Goal: Task Accomplishment & Management: Manage account settings

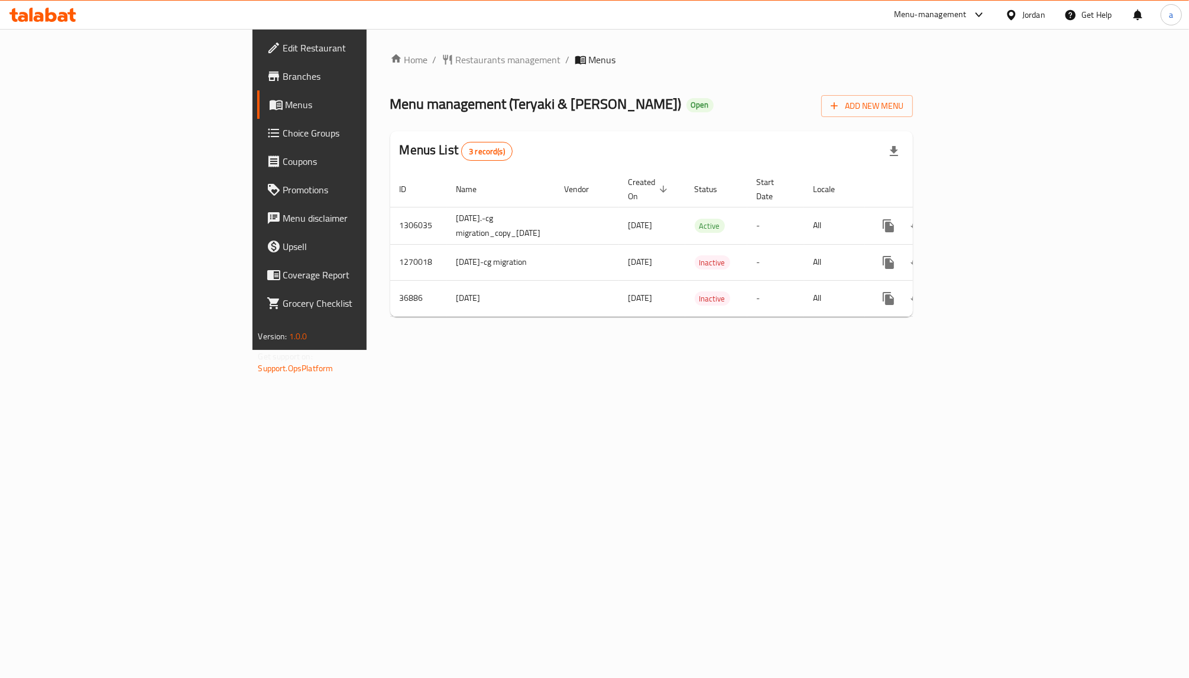
click at [283, 138] on span "Choice Groups" at bounding box center [362, 133] width 159 height 14
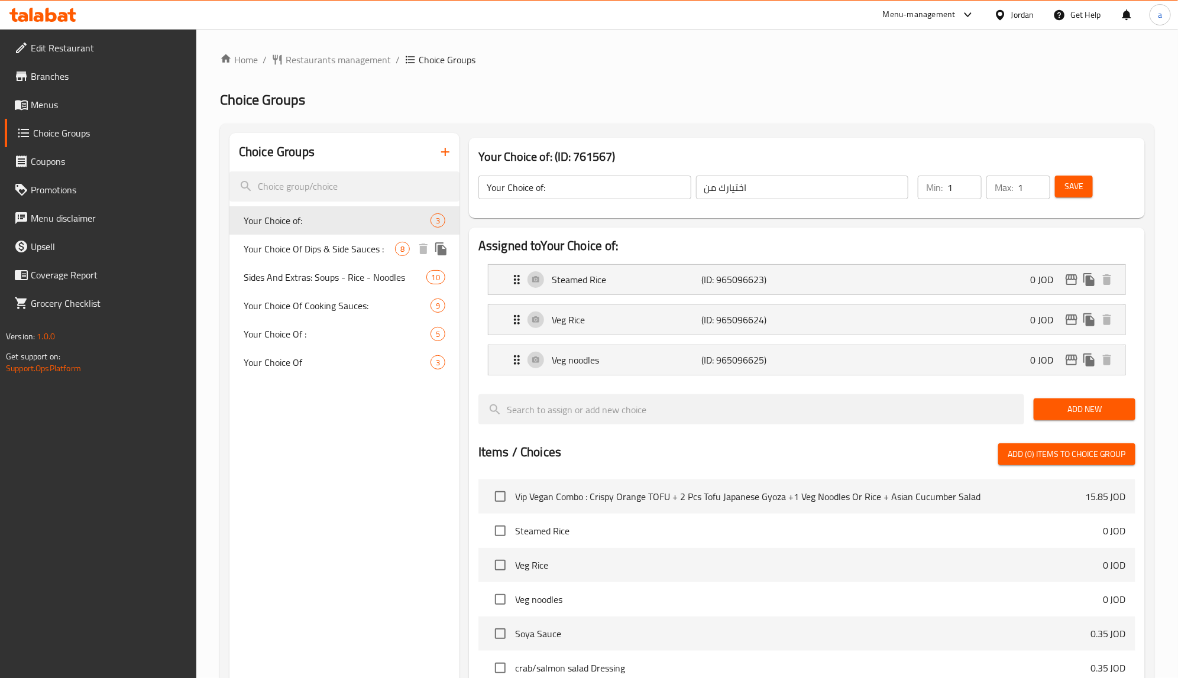
click at [271, 246] on span "Your Choice Of Dips & Side Sauces :" at bounding box center [319, 249] width 151 height 14
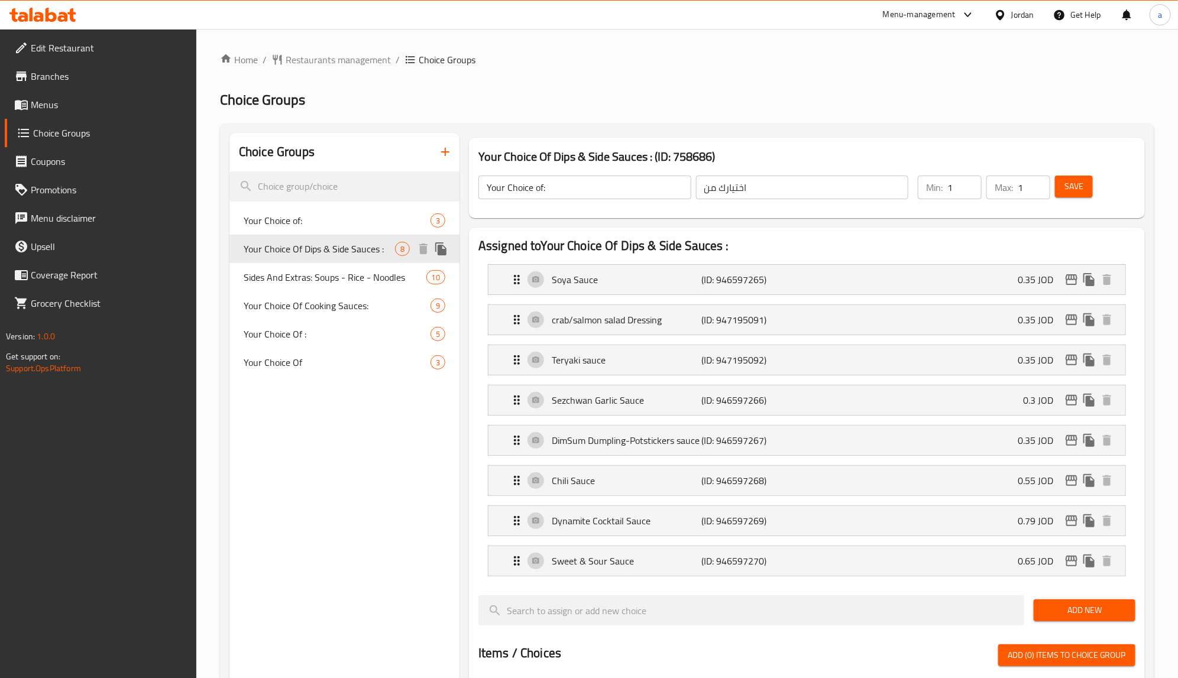
type input "Your Choice Of Dips & Side Sauces :"
type input "اختيارك من [DEMOGRAPHIC_DATA] والغموس:"
type input "0"
type input "7"
click at [592, 92] on h2 "Choice Groups" at bounding box center [687, 99] width 935 height 19
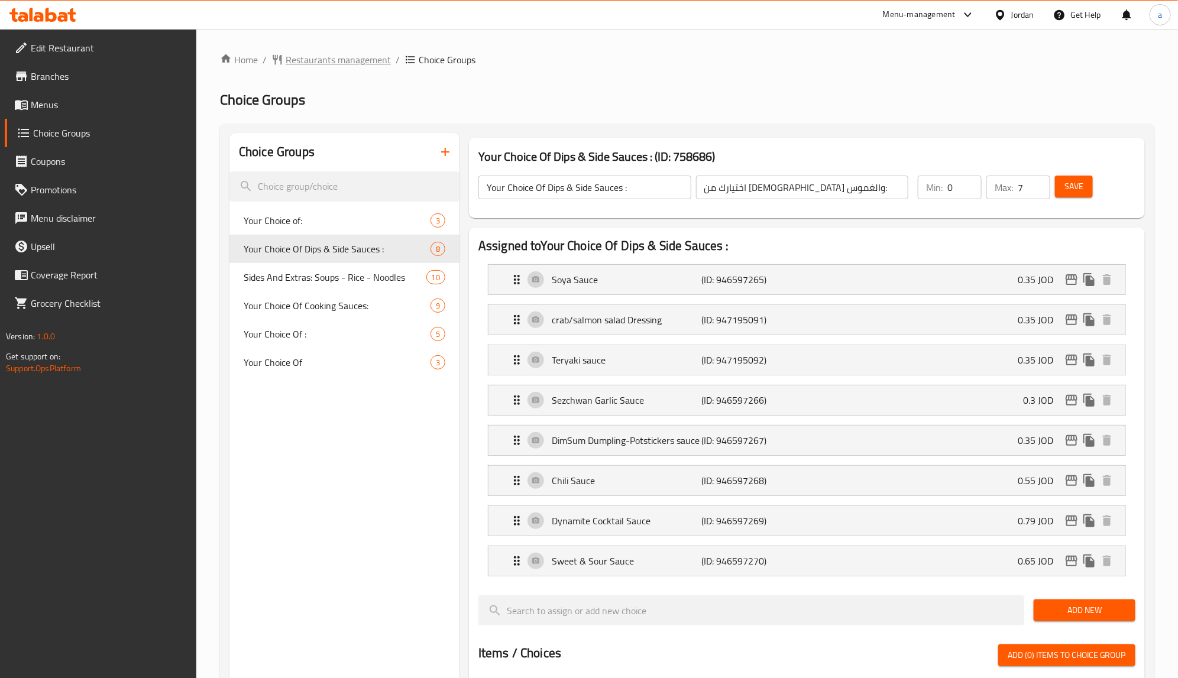
click at [350, 54] on span "Restaurants management" at bounding box center [338, 60] width 105 height 14
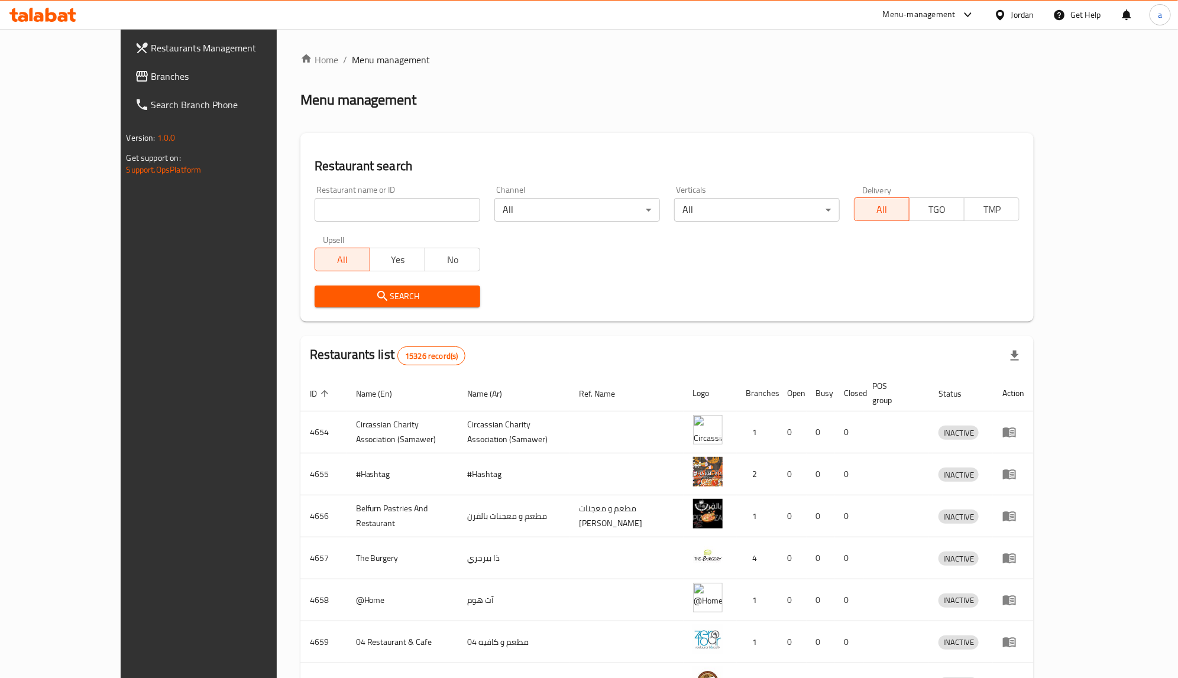
click at [151, 80] on span "Branches" at bounding box center [229, 76] width 157 height 14
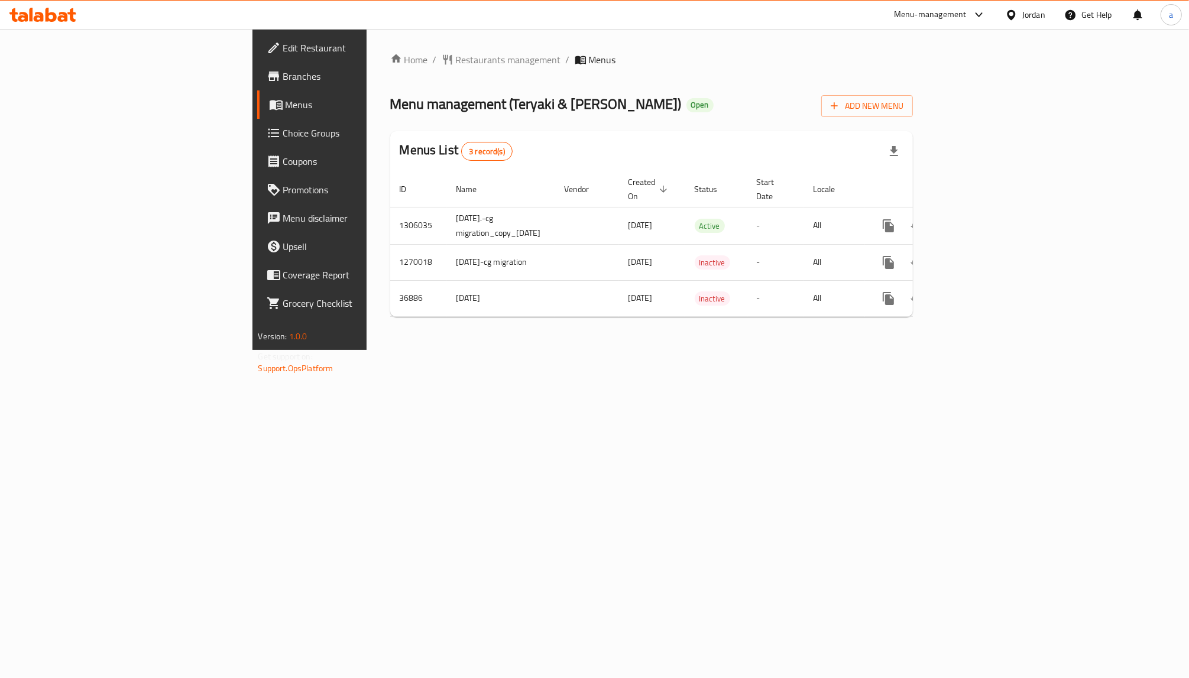
click at [283, 133] on span "Choice Groups" at bounding box center [362, 133] width 159 height 14
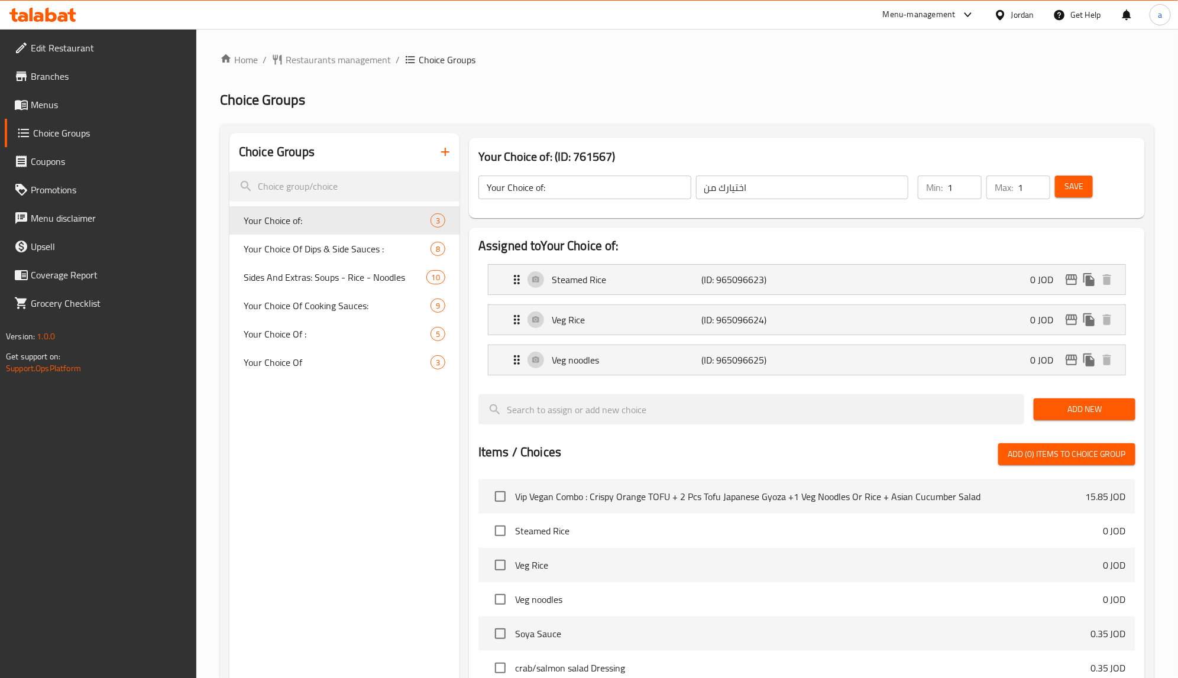
click at [308, 243] on div at bounding box center [589, 339] width 1178 height 678
click at [311, 248] on span "Your Choice Of Dips & Side Sauces :" at bounding box center [319, 249] width 151 height 14
type input "Your Choice Of Dips & Side Sauces :"
type input "اختيارك من [DEMOGRAPHIC_DATA] والغموس:"
type input "0"
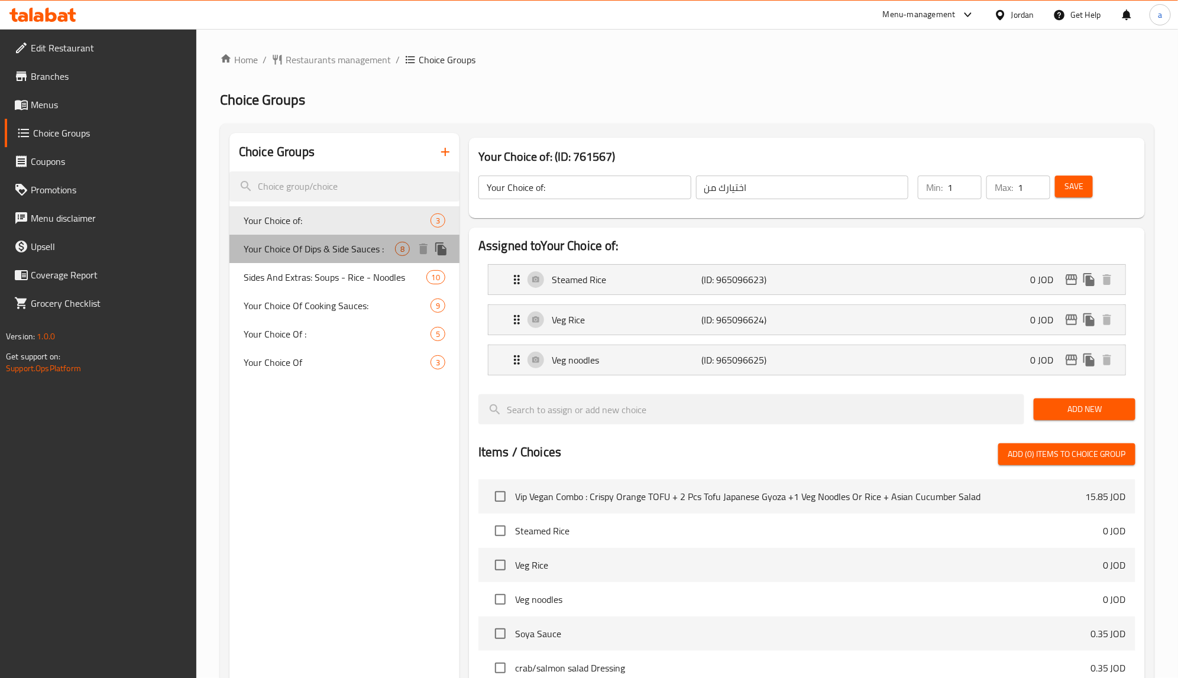
type input "7"
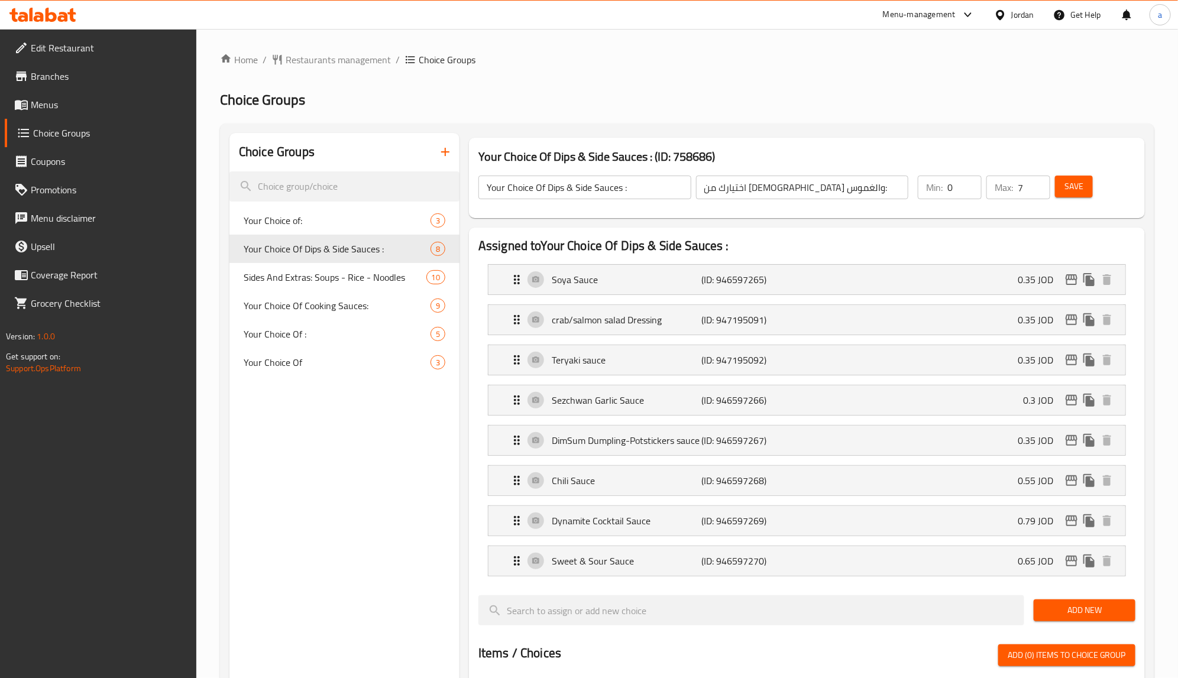
click at [803, 111] on div "Home / Restaurants management / Choice Groups Choice Groups Choice Groups Your …" at bounding box center [687, 621] width 935 height 1137
